Goal: Task Accomplishment & Management: Complete application form

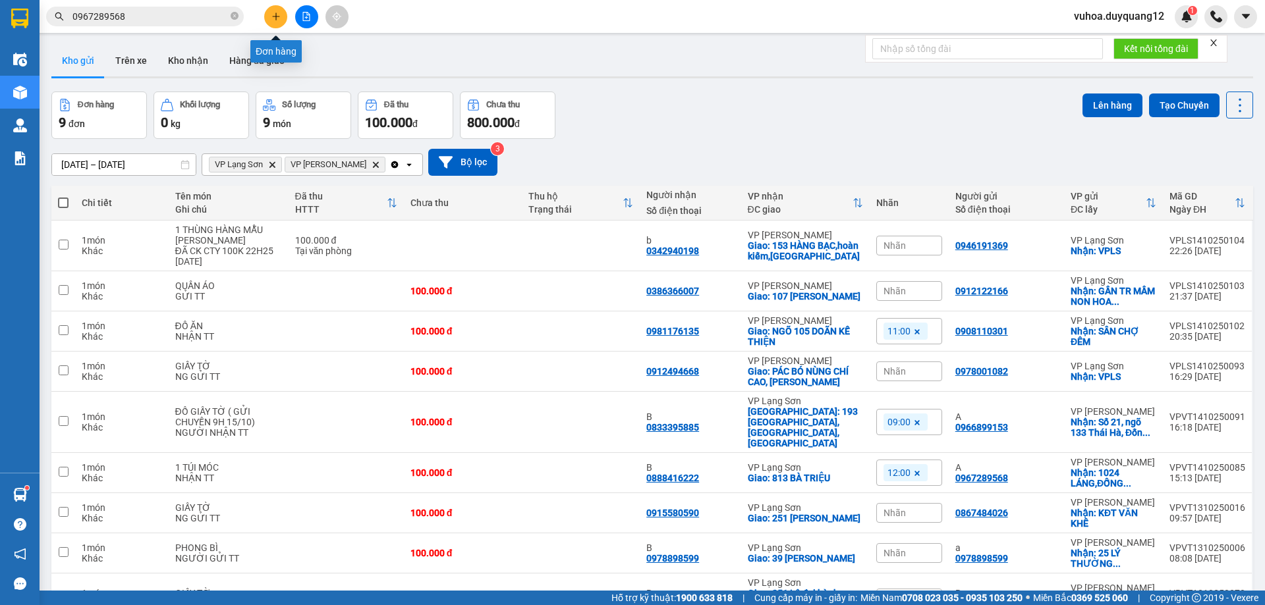
click at [277, 21] on button at bounding box center [275, 16] width 23 height 23
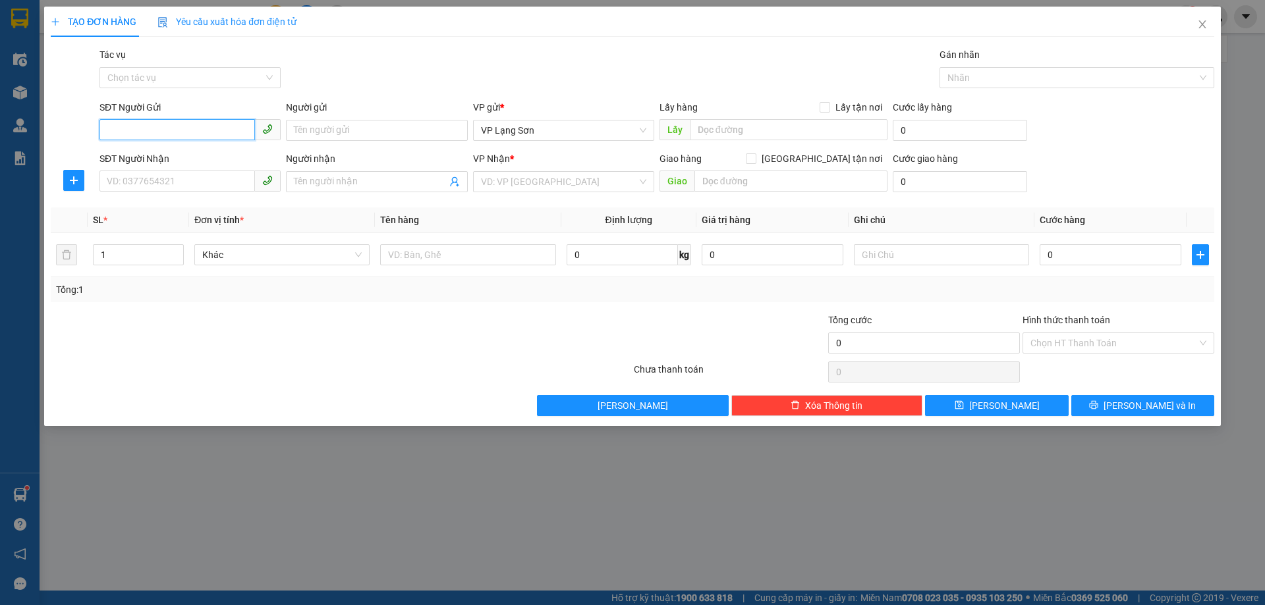
click at [157, 132] on input "SĐT Người Gửi" at bounding box center [176, 129] width 155 height 21
type input "0846817093"
click at [825, 110] on input "Lấy tận nơi" at bounding box center [823, 106] width 9 height 9
checkbox input "true"
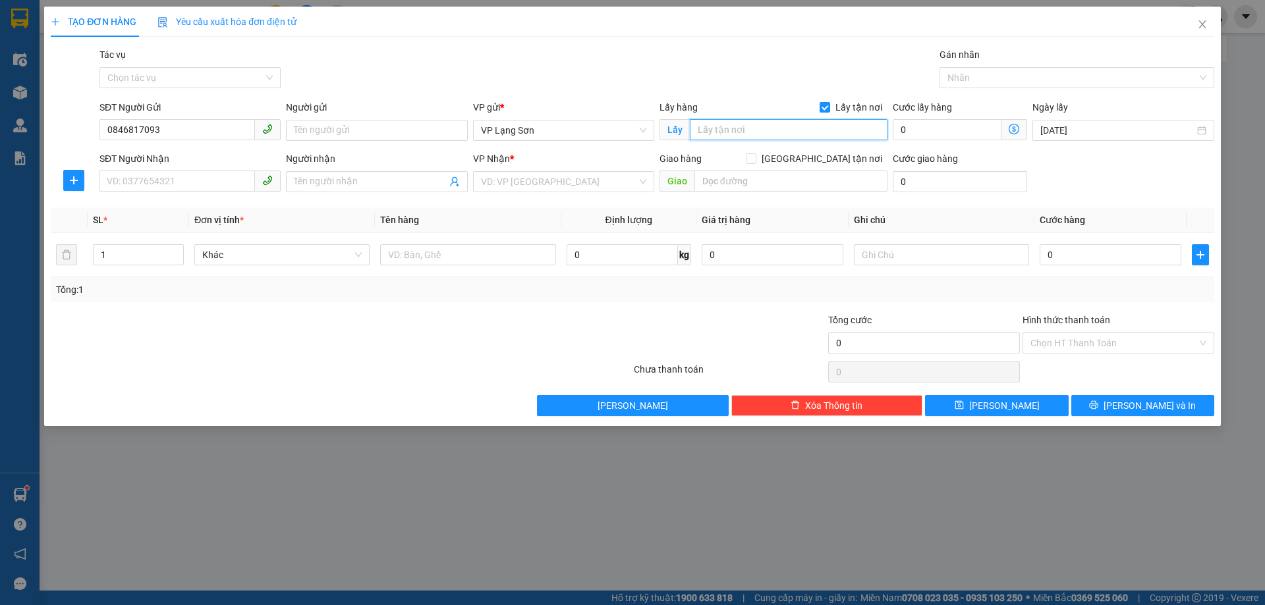
click at [737, 134] on input "text" at bounding box center [789, 129] width 198 height 21
type input "VPLS"
click at [133, 178] on input "SĐT Người Nhận" at bounding box center [176, 181] width 155 height 21
type input "0365009999"
click at [349, 179] on input "Người nhận" at bounding box center [370, 182] width 152 height 14
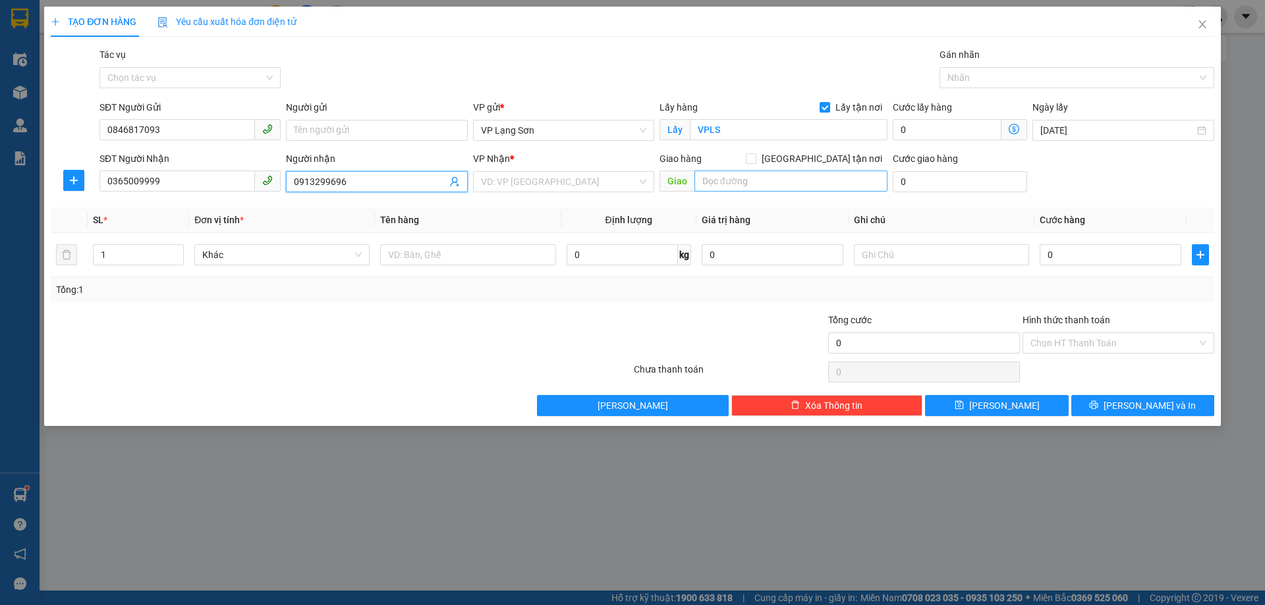
type input "0913299696"
click at [759, 182] on input "text" at bounding box center [790, 181] width 193 height 21
type input "N"
type input "27 [PERSON_NAME]"
click at [755, 159] on input "[GEOGRAPHIC_DATA] tận nơi" at bounding box center [750, 157] width 9 height 9
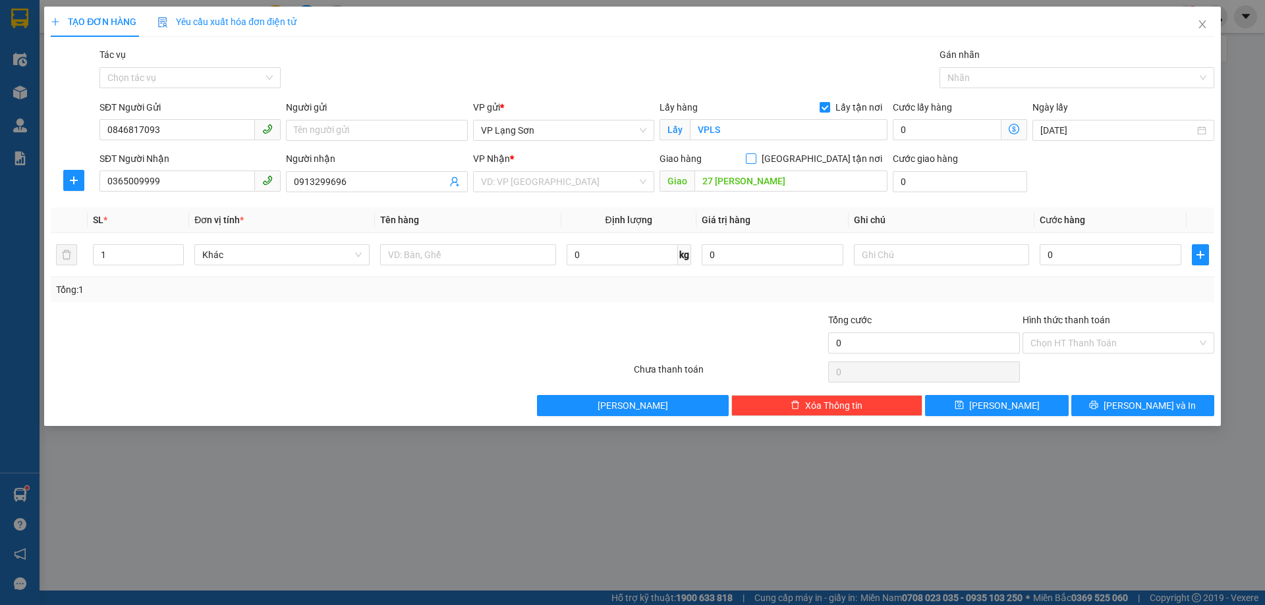
checkbox input "true"
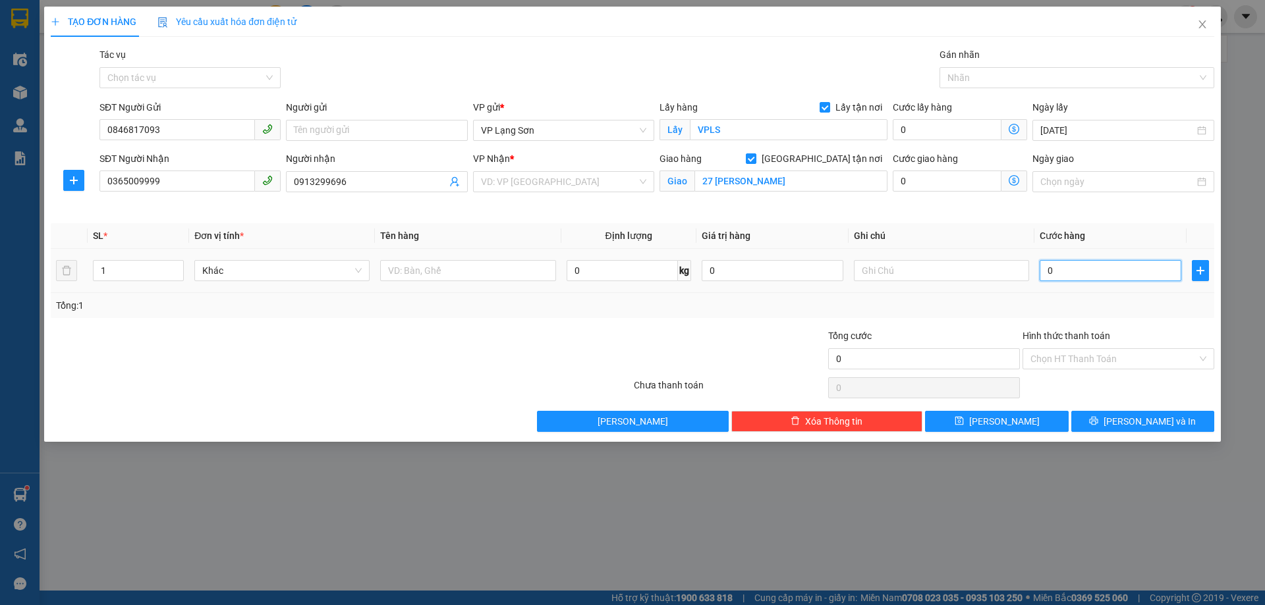
click at [1076, 271] on input "0" at bounding box center [1110, 270] width 142 height 21
type input "1"
type input "13"
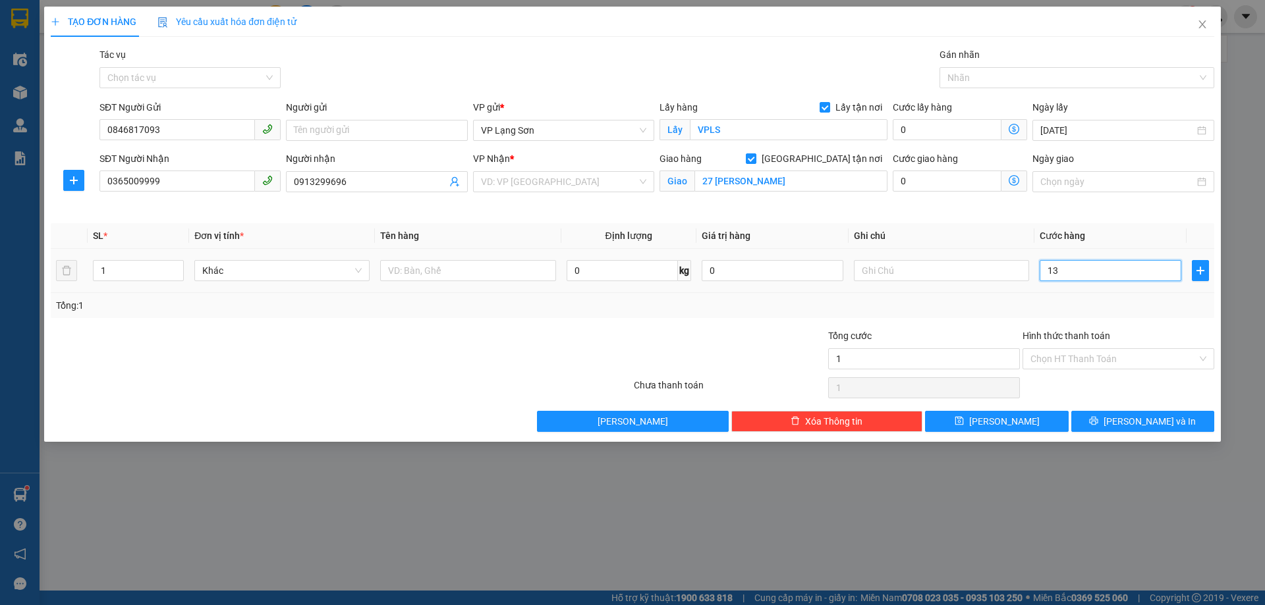
type input "13"
type input "130"
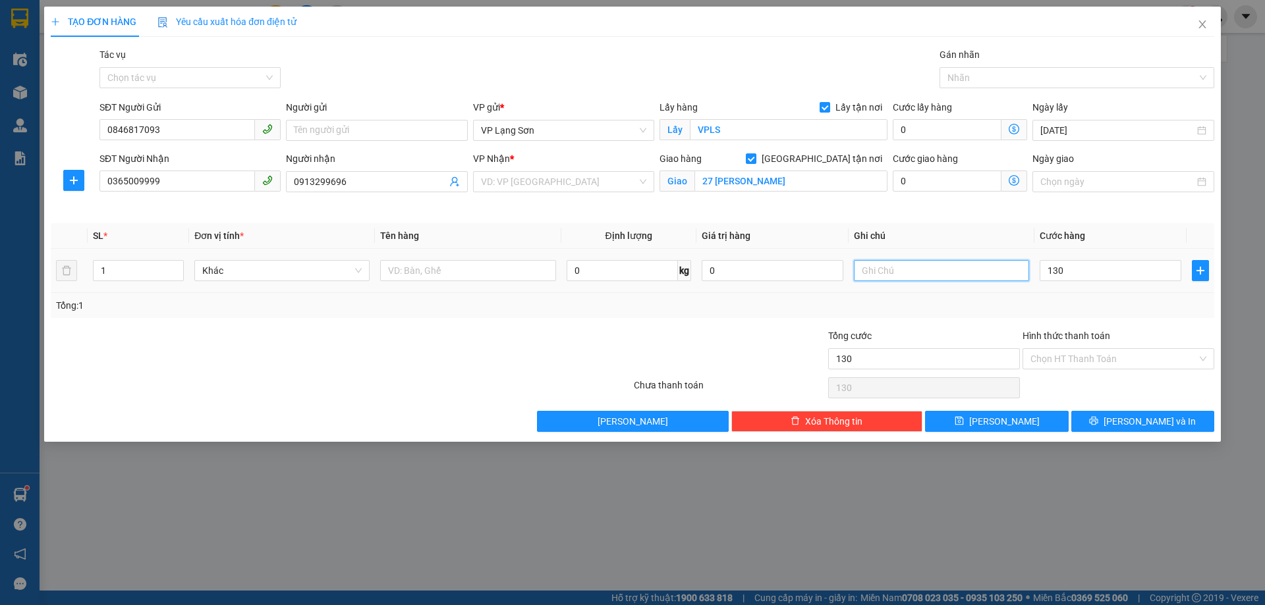
type input "130.000"
click at [888, 275] on input "text" at bounding box center [941, 270] width 175 height 21
type input "GỬI TT"
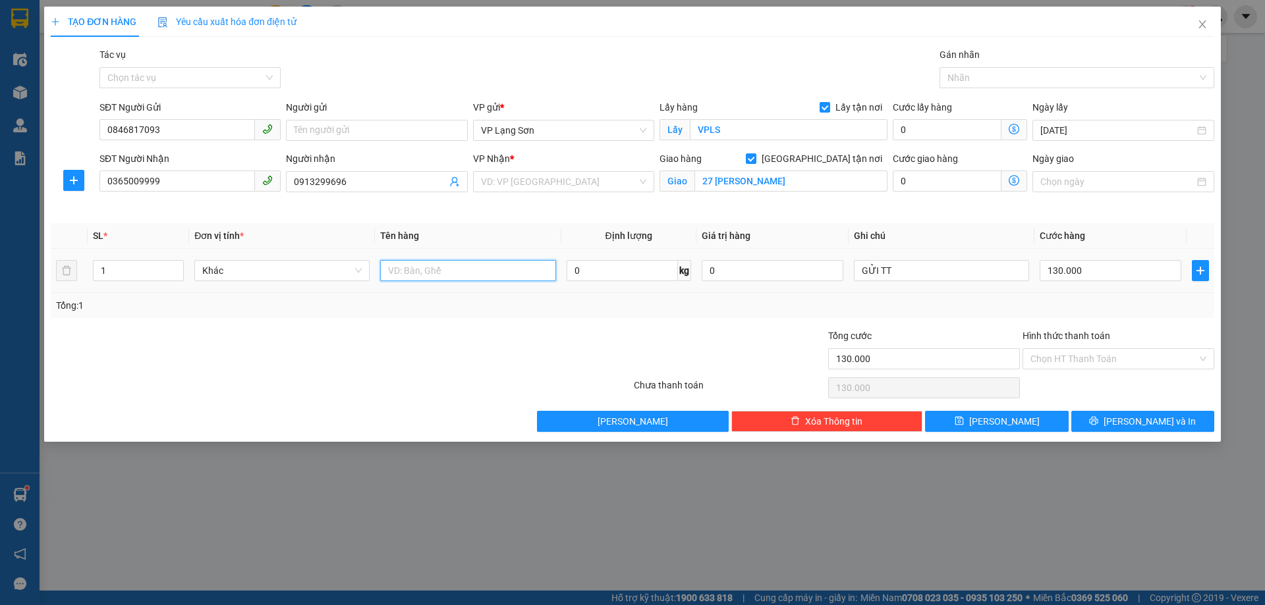
click at [472, 272] on input "text" at bounding box center [467, 270] width 175 height 21
type input "1T XỐP ĐỒ ĂN"
click at [532, 184] on input "search" at bounding box center [559, 182] width 156 height 20
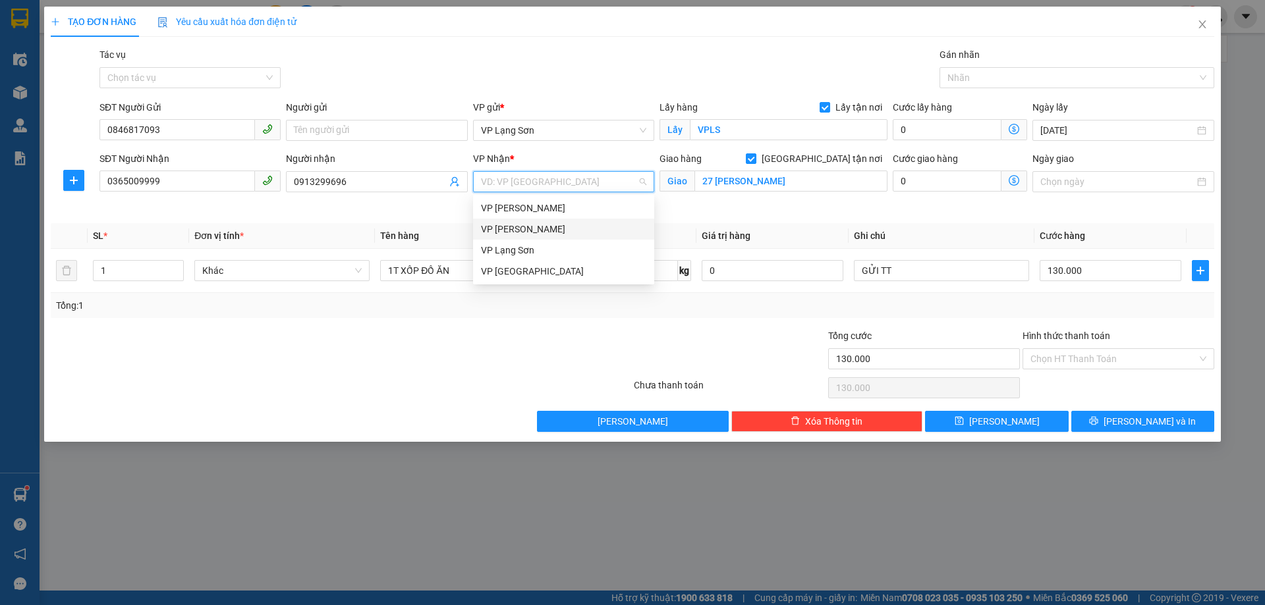
click at [532, 228] on div "VP [PERSON_NAME]" at bounding box center [563, 229] width 165 height 14
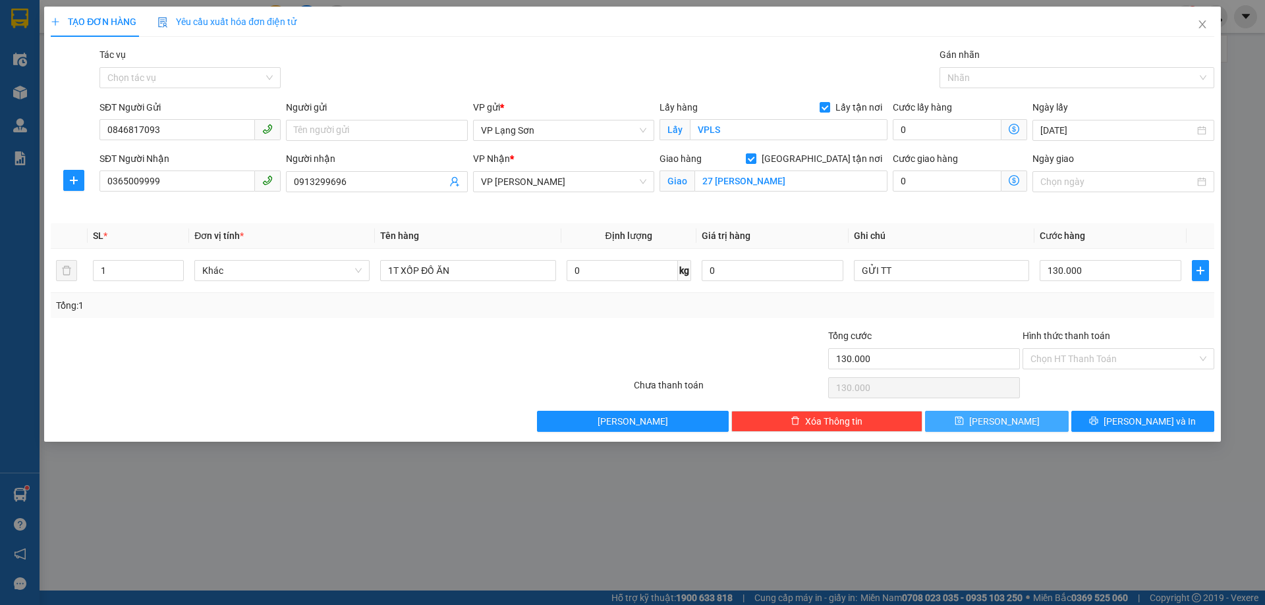
click at [981, 423] on button "[PERSON_NAME]" at bounding box center [996, 421] width 143 height 21
checkbox input "false"
type input "0"
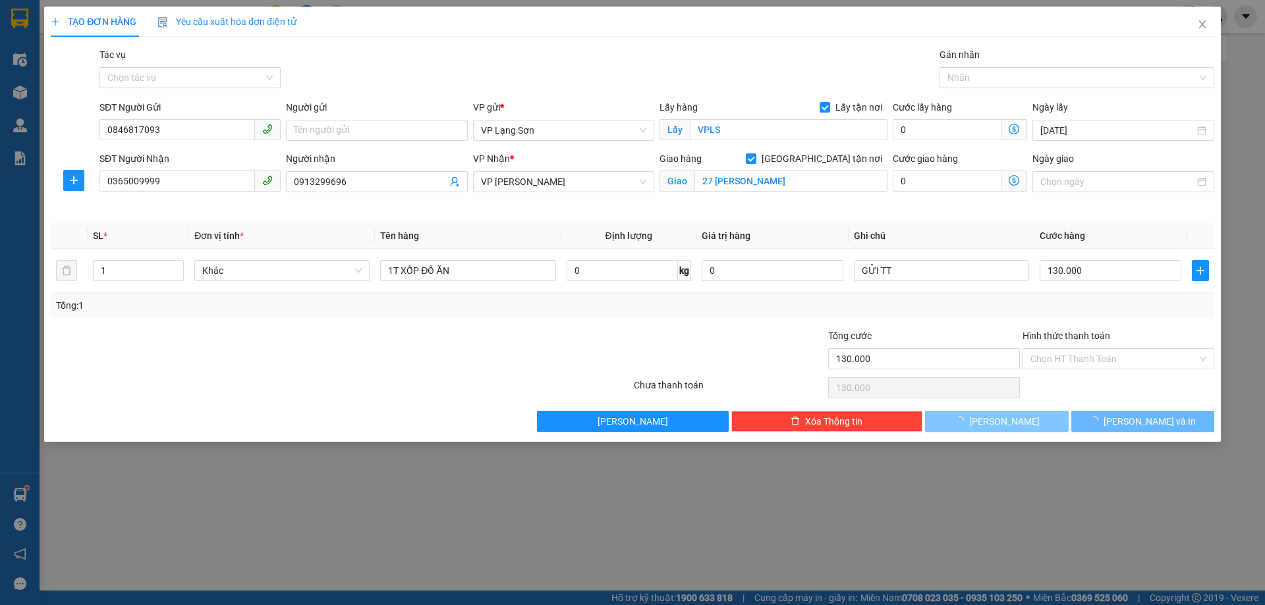
type input "0"
